Goal: Task Accomplishment & Management: Manage account settings

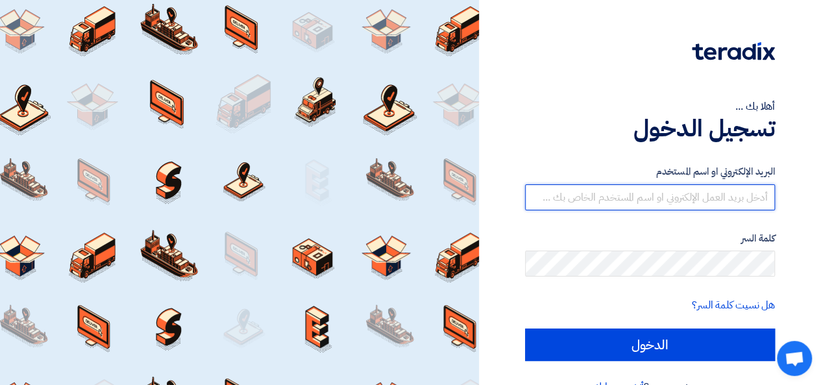
type input "mona.ibrahim@4tech-eg.com"
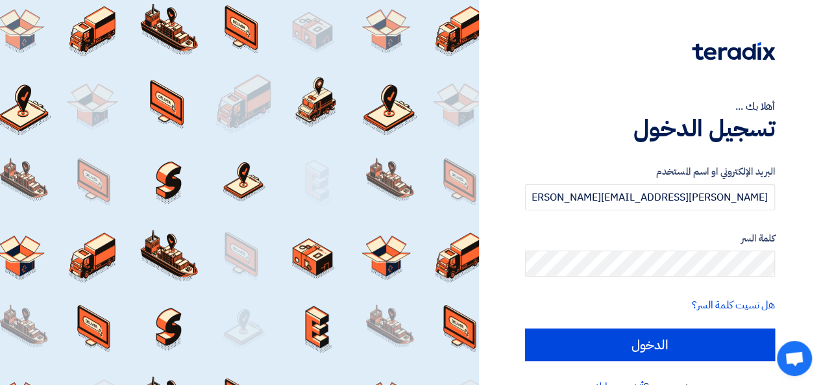
scroll to position [30, 0]
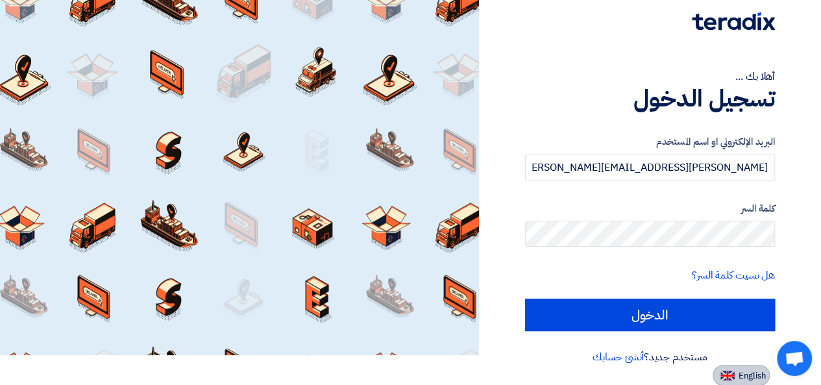
click at [750, 371] on span "English" at bounding box center [751, 375] width 27 height 9
type input "Sign in"
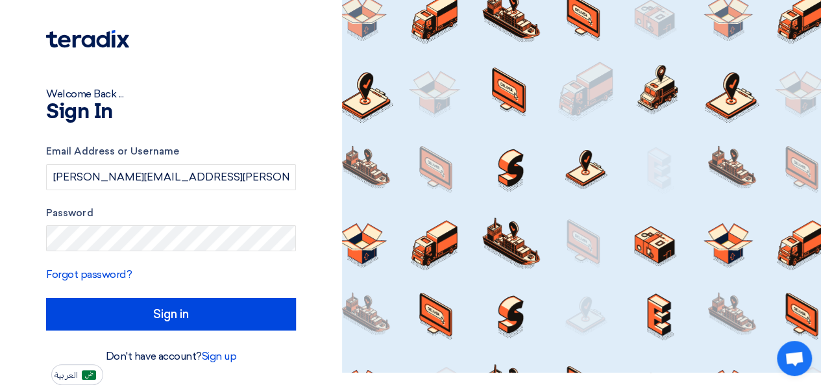
scroll to position [12, 0]
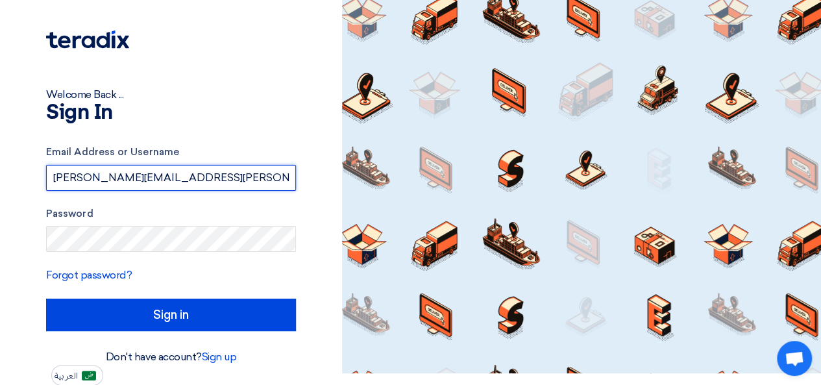
click at [225, 185] on input "mona.ibrahim@4tech-eg.com" at bounding box center [171, 178] width 250 height 26
type input "a.mohamed@4tech-eg.com"
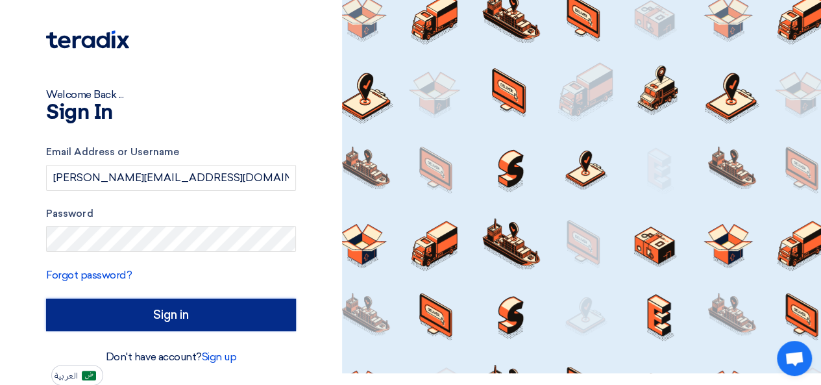
click at [193, 309] on input "Sign in" at bounding box center [171, 314] width 250 height 32
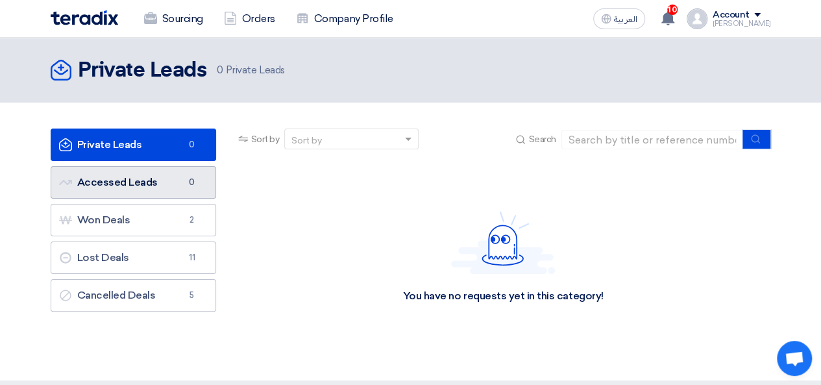
click at [134, 181] on link "Accessed Leads Accessed Leads 0" at bounding box center [133, 182] width 165 height 32
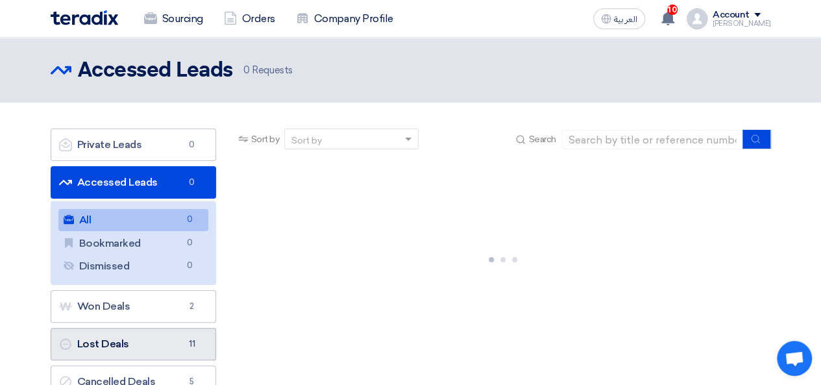
click at [122, 335] on link "Lost Deals Lost Deals 11" at bounding box center [133, 344] width 165 height 32
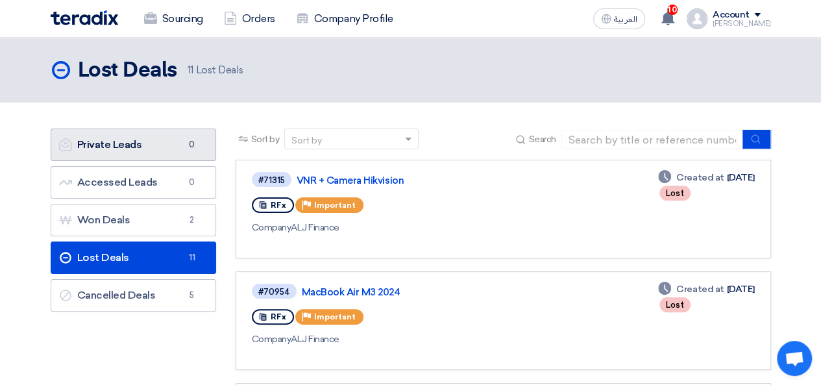
click at [128, 151] on link "Private Leads Private Leads 0" at bounding box center [133, 144] width 165 height 32
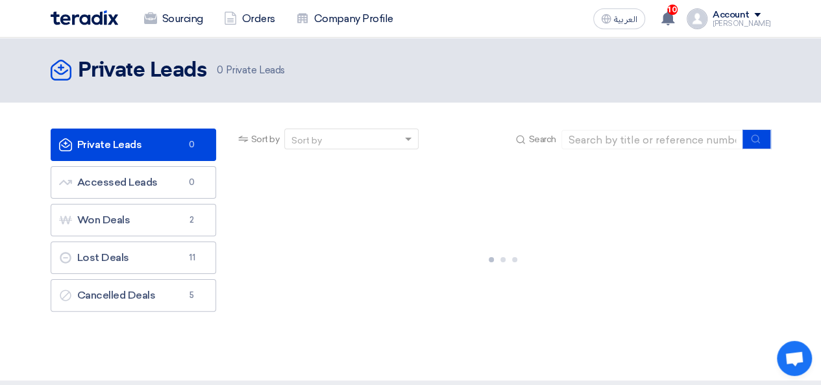
click at [764, 20] on div "[PERSON_NAME]" at bounding box center [741, 23] width 58 height 7
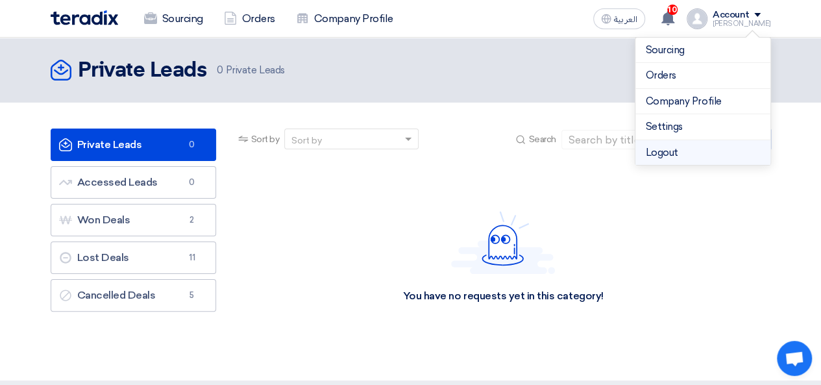
click at [683, 148] on li "Logout" at bounding box center [702, 152] width 135 height 25
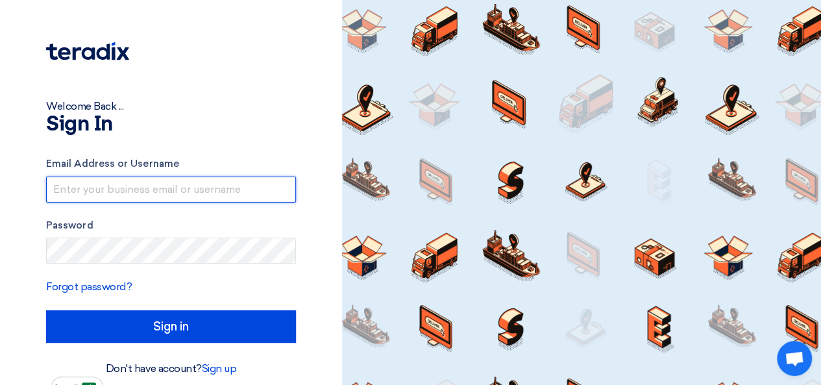
type input "a.mohamed@4tech-eg.com"
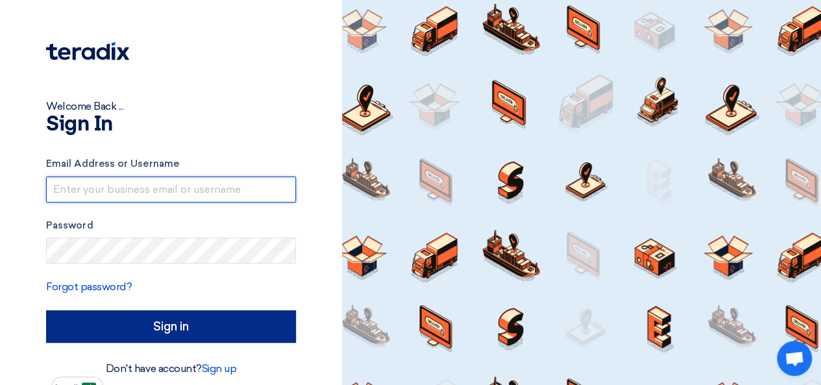
type input "a.mohamed@4tech-eg.com"
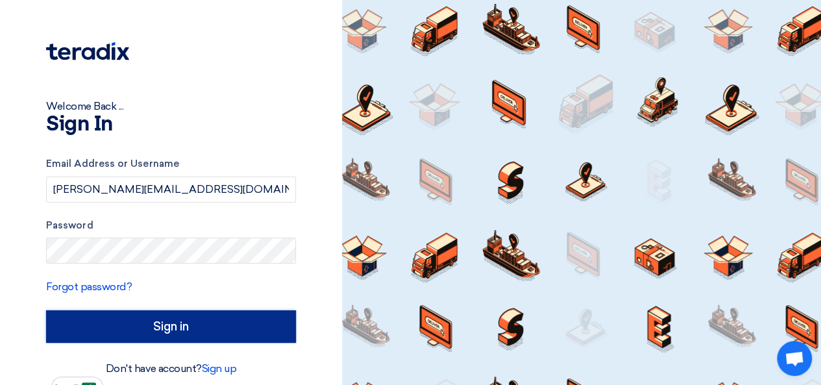
click at [208, 339] on input "Sign in" at bounding box center [171, 326] width 250 height 32
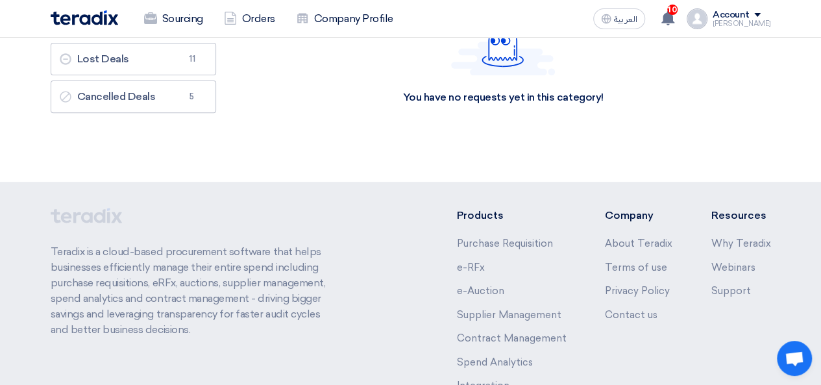
scroll to position [189, 0]
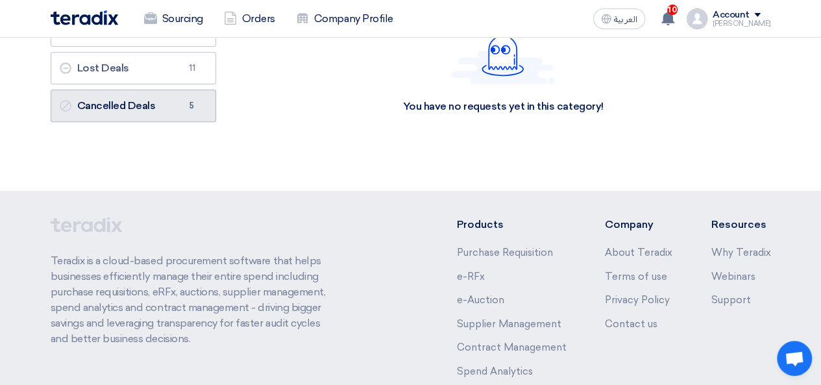
click at [120, 104] on link "Cancelled Deals Cancelled Deals 5" at bounding box center [133, 106] width 165 height 32
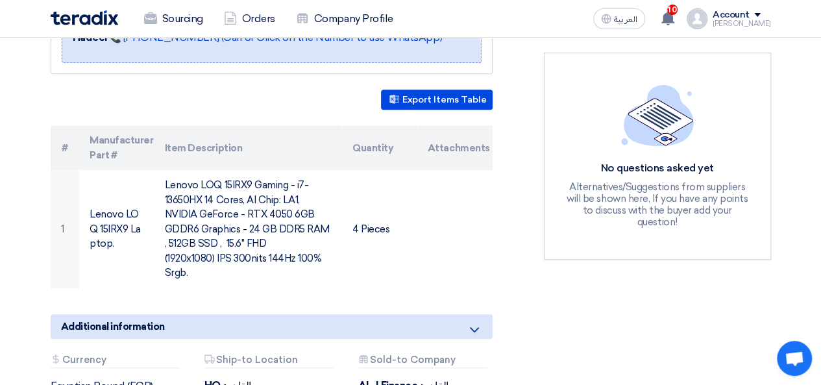
scroll to position [314, 0]
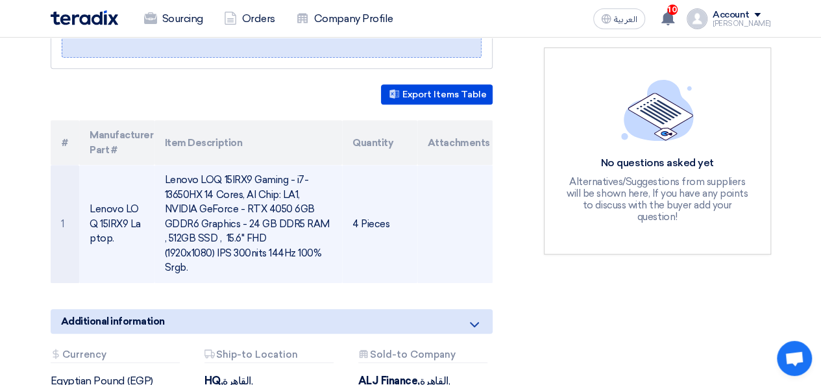
drag, startPoint x: 164, startPoint y: 162, endPoint x: 259, endPoint y: 243, distance: 125.6
click at [259, 243] on td "Lenovo LOQ 15IRX9 Gaming - i7-13650HX 14 Cores, AI Chip: LA1, NVIDIA GeForce - …" at bounding box center [248, 224] width 188 height 118
copy td "Lenovo LOQ 15IRX9 Gaming - i7-13650HX 14 Cores, AI Chip: LA1, NVIDIA GeForce - …"
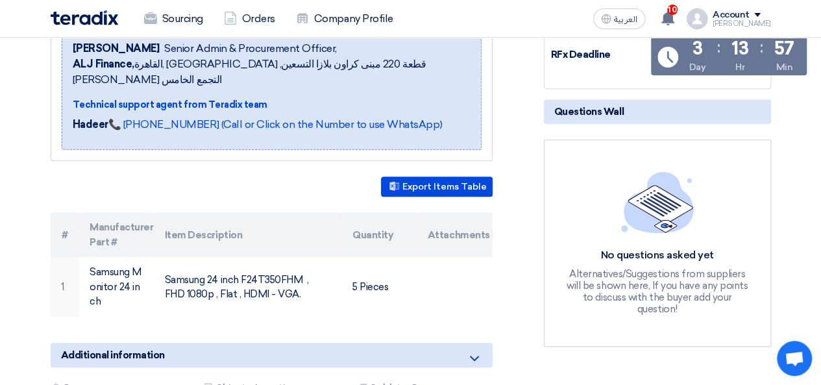
scroll to position [223, 0]
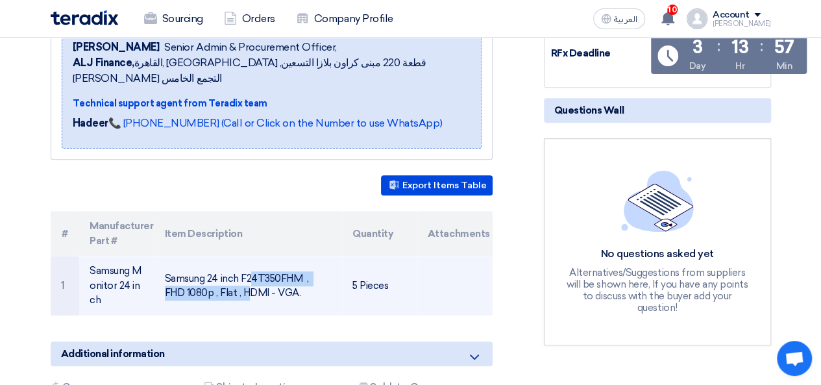
drag, startPoint x: 335, startPoint y: 259, endPoint x: 171, endPoint y: 263, distance: 164.2
click at [171, 263] on td "Samsung 24 inch F24T350FHM , FHD 1080p , Flat , HDMI - VGA." at bounding box center [248, 286] width 188 height 60
click at [240, 287] on td "Samsung 24 inch F24T350FHM , FHD 1080p , Flat , HDMI - VGA." at bounding box center [248, 286] width 188 height 60
drag, startPoint x: 163, startPoint y: 256, endPoint x: 280, endPoint y: 276, distance: 119.2
click at [280, 276] on td "Samsung 24 inch F24T350FHM , FHD 1080p , Flat , HDMI - VGA." at bounding box center [248, 286] width 188 height 60
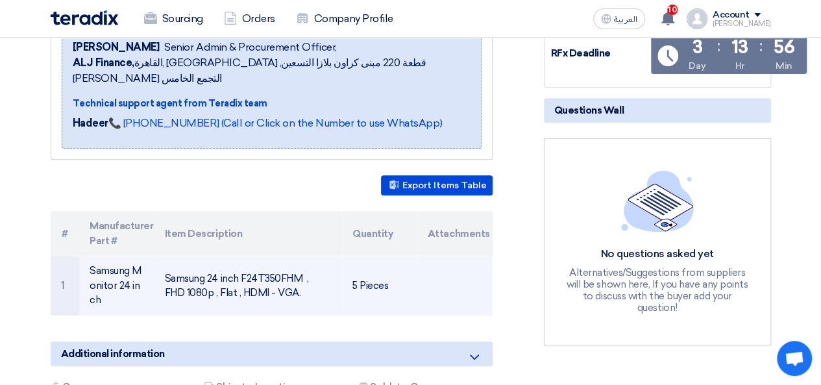
copy td "Samsung 24 inch F24T350FHM , FHD 1080p , Flat , HDMI - VGA."
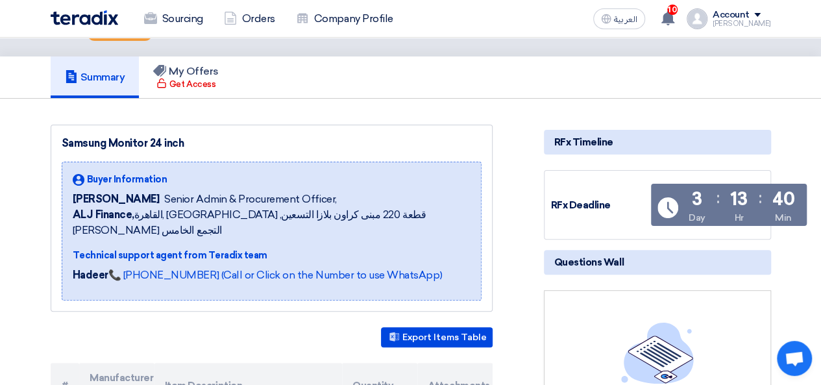
scroll to position [66, 0]
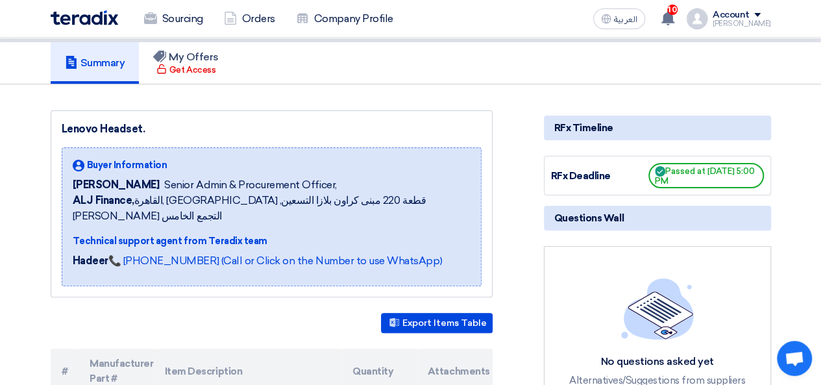
scroll to position [183, 0]
